Goal: Consume media (video, audio)

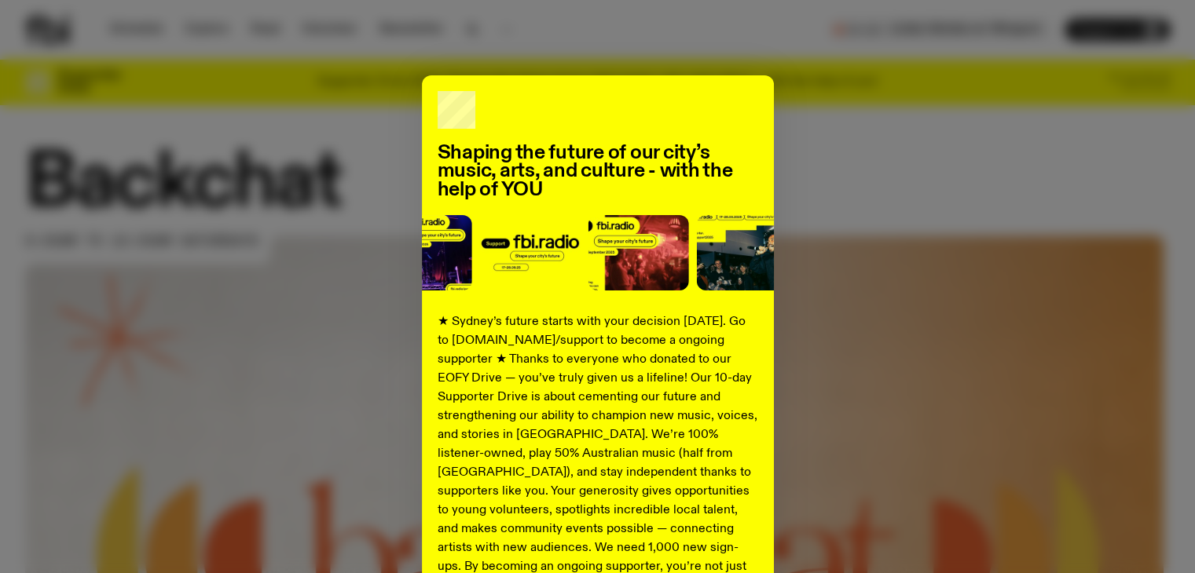
scroll to position [204, 0]
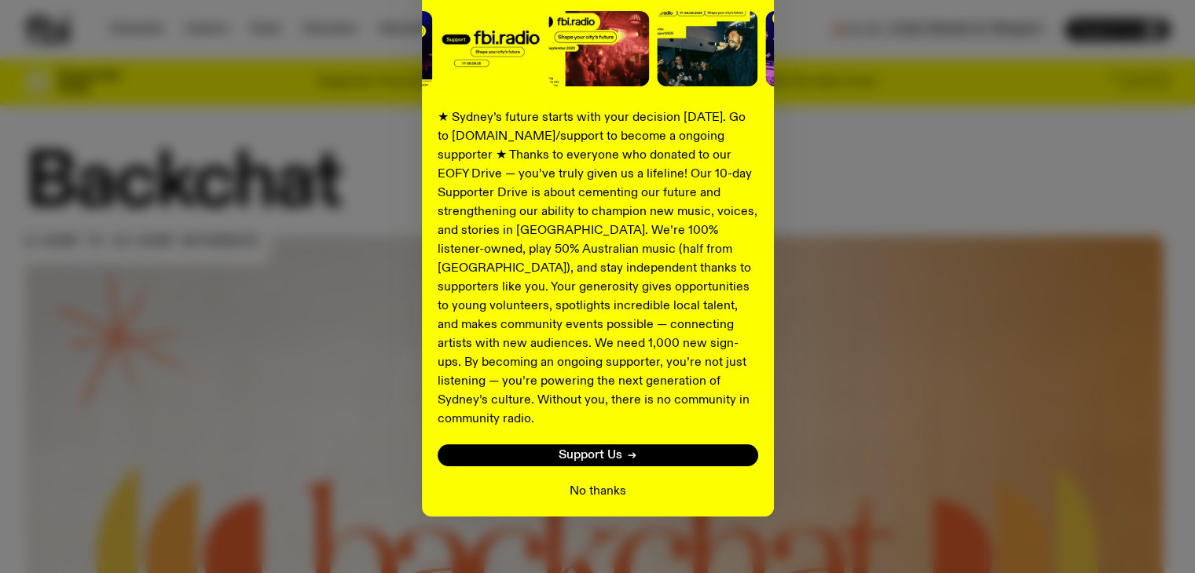
click at [594, 482] on button "No thanks" at bounding box center [597, 491] width 57 height 19
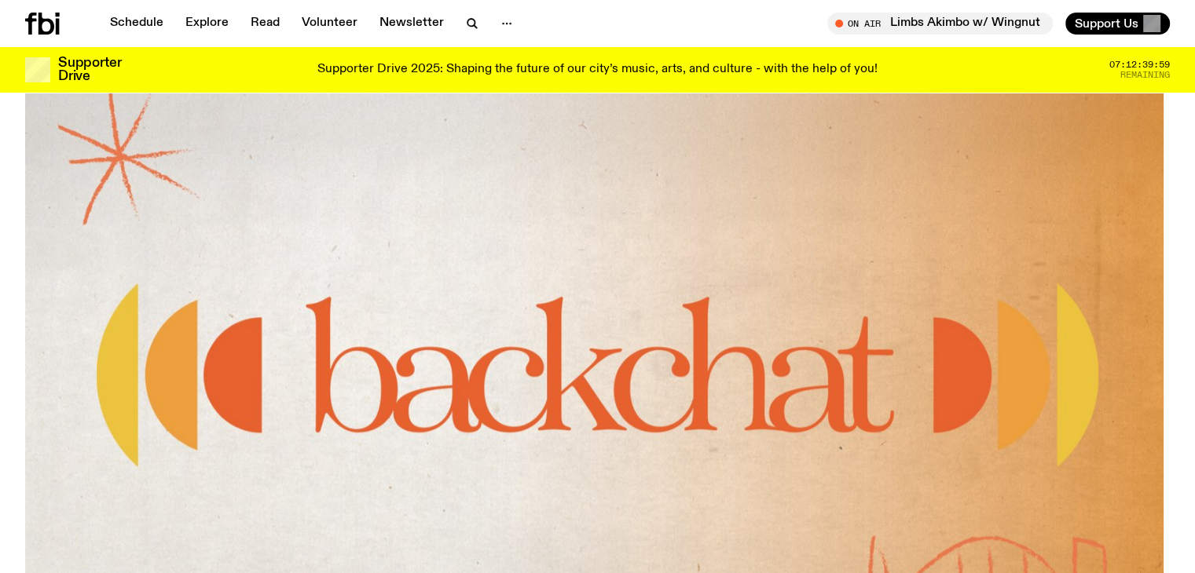
scroll to position [445, 0]
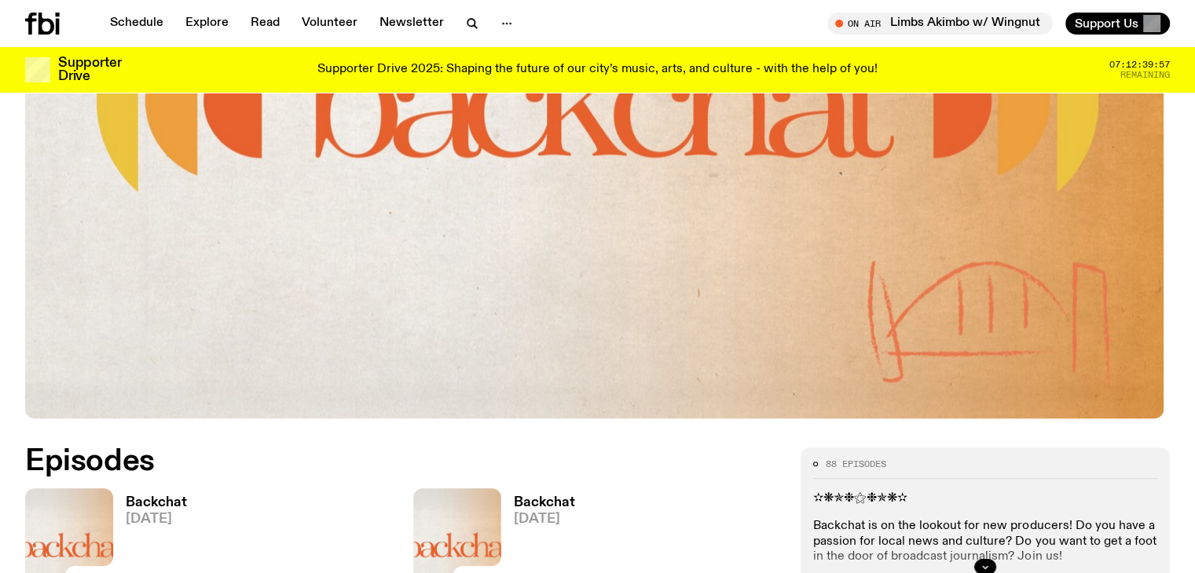
click at [153, 501] on h3 "Backchat" at bounding box center [156, 502] width 61 height 13
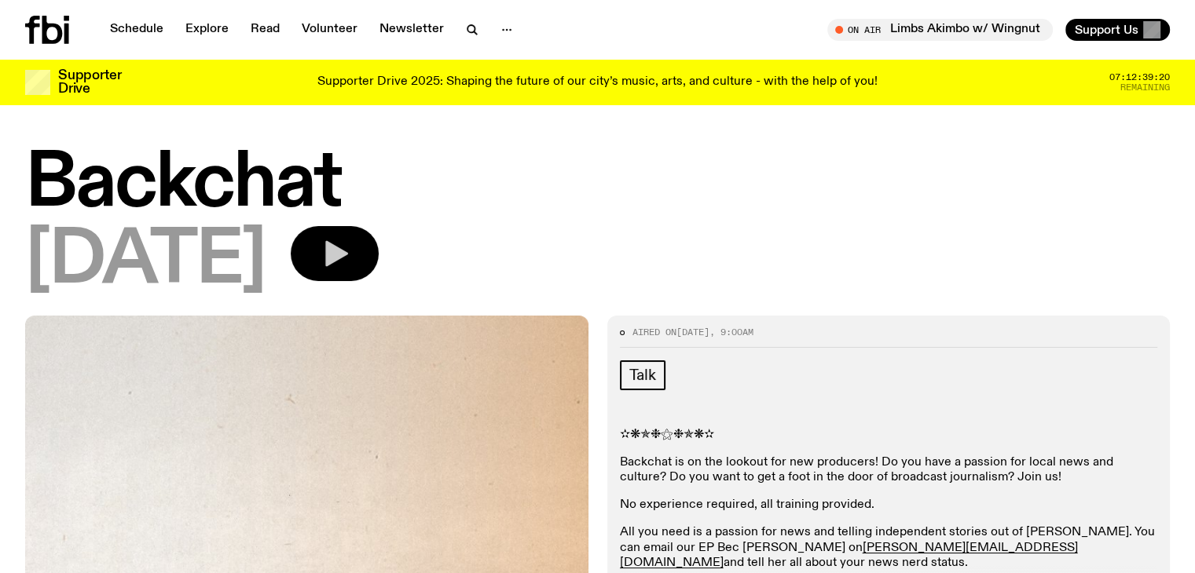
click at [379, 266] on button "button" at bounding box center [335, 253] width 88 height 55
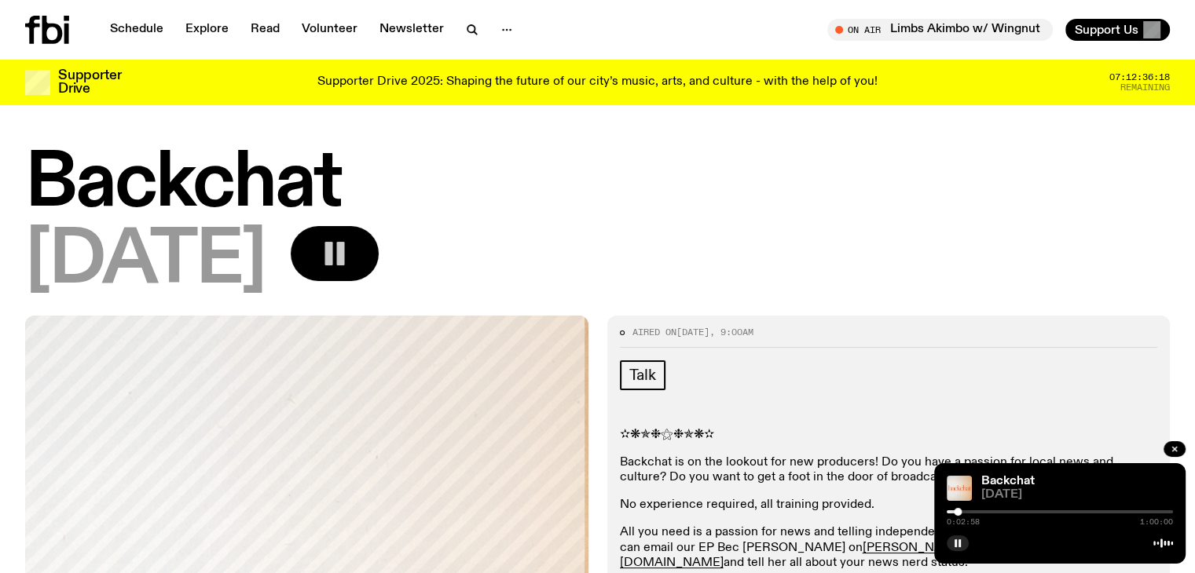
click at [345, 256] on rect "button" at bounding box center [341, 254] width 8 height 24
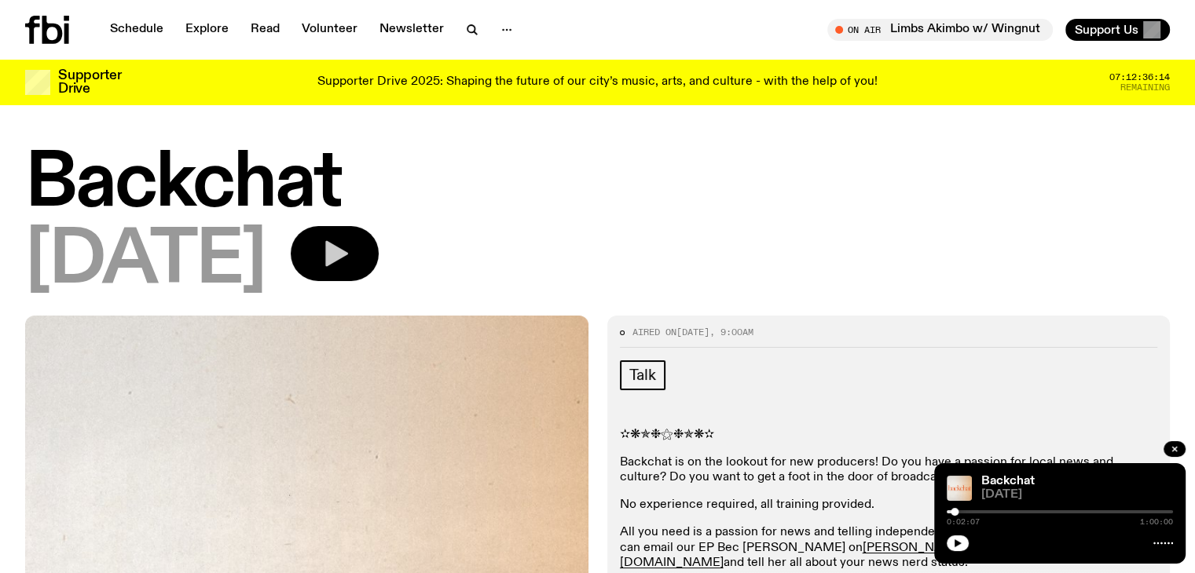
click at [954, 513] on div at bounding box center [954, 512] width 8 height 8
click at [350, 248] on icon "button" at bounding box center [334, 253] width 31 height 31
